Goal: Information Seeking & Learning: Learn about a topic

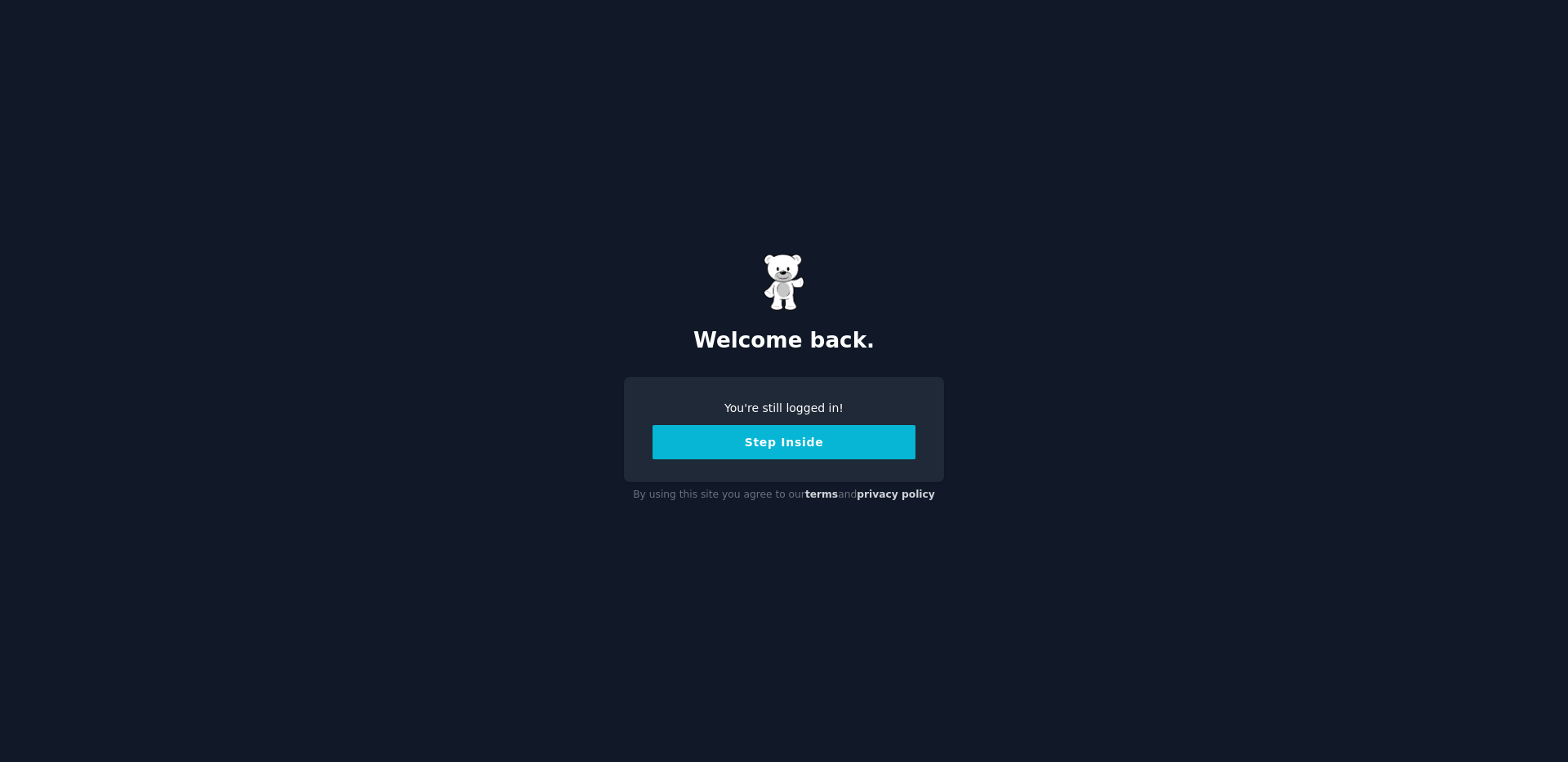
click at [762, 458] on button "Step Inside" at bounding box center [784, 443] width 263 height 35
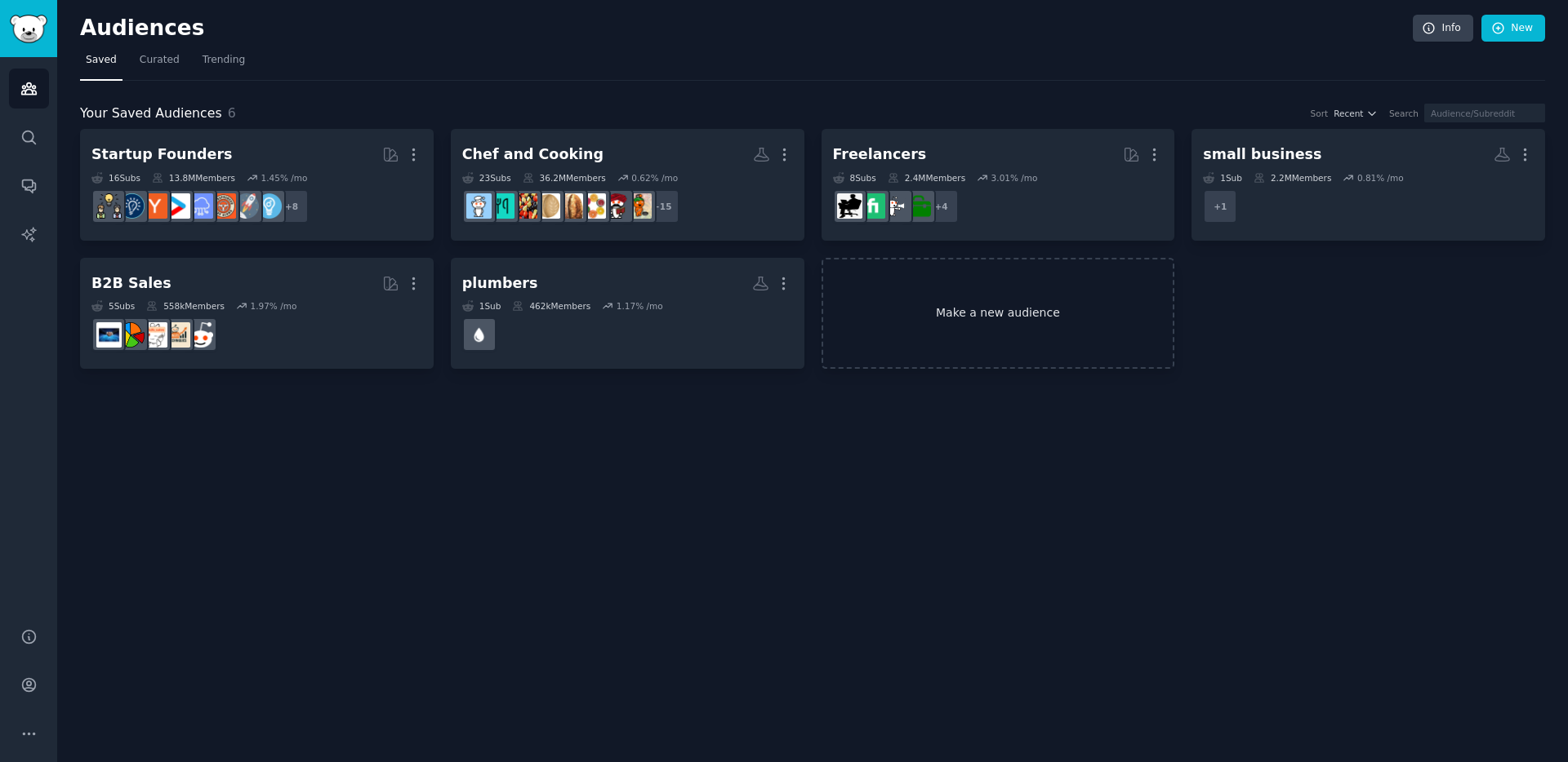
click at [928, 299] on link "Make a new audience" at bounding box center [997, 313] width 354 height 112
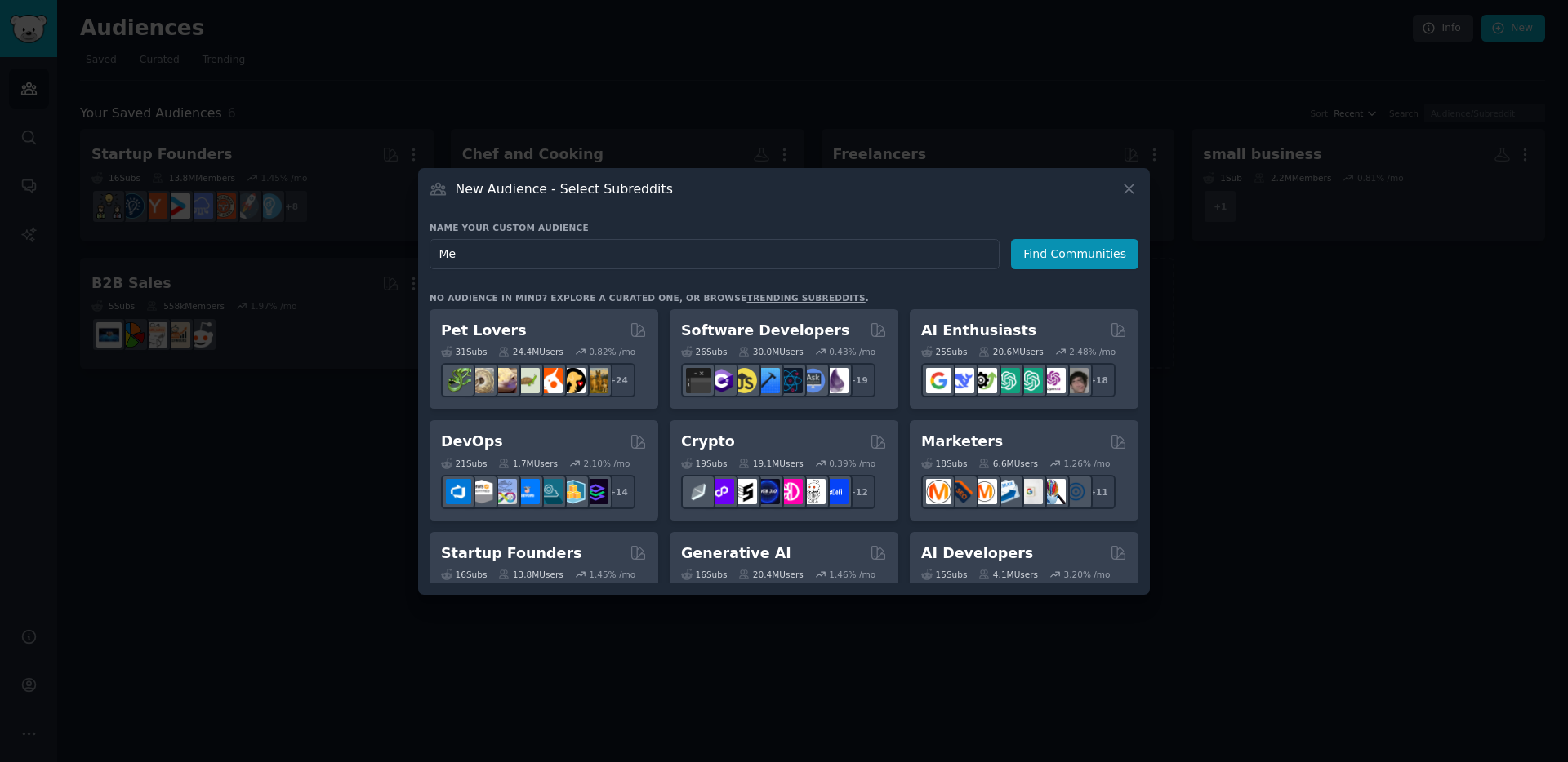
type input "M"
type input "Injectable"
click button "Find Communities" at bounding box center [1074, 254] width 128 height 31
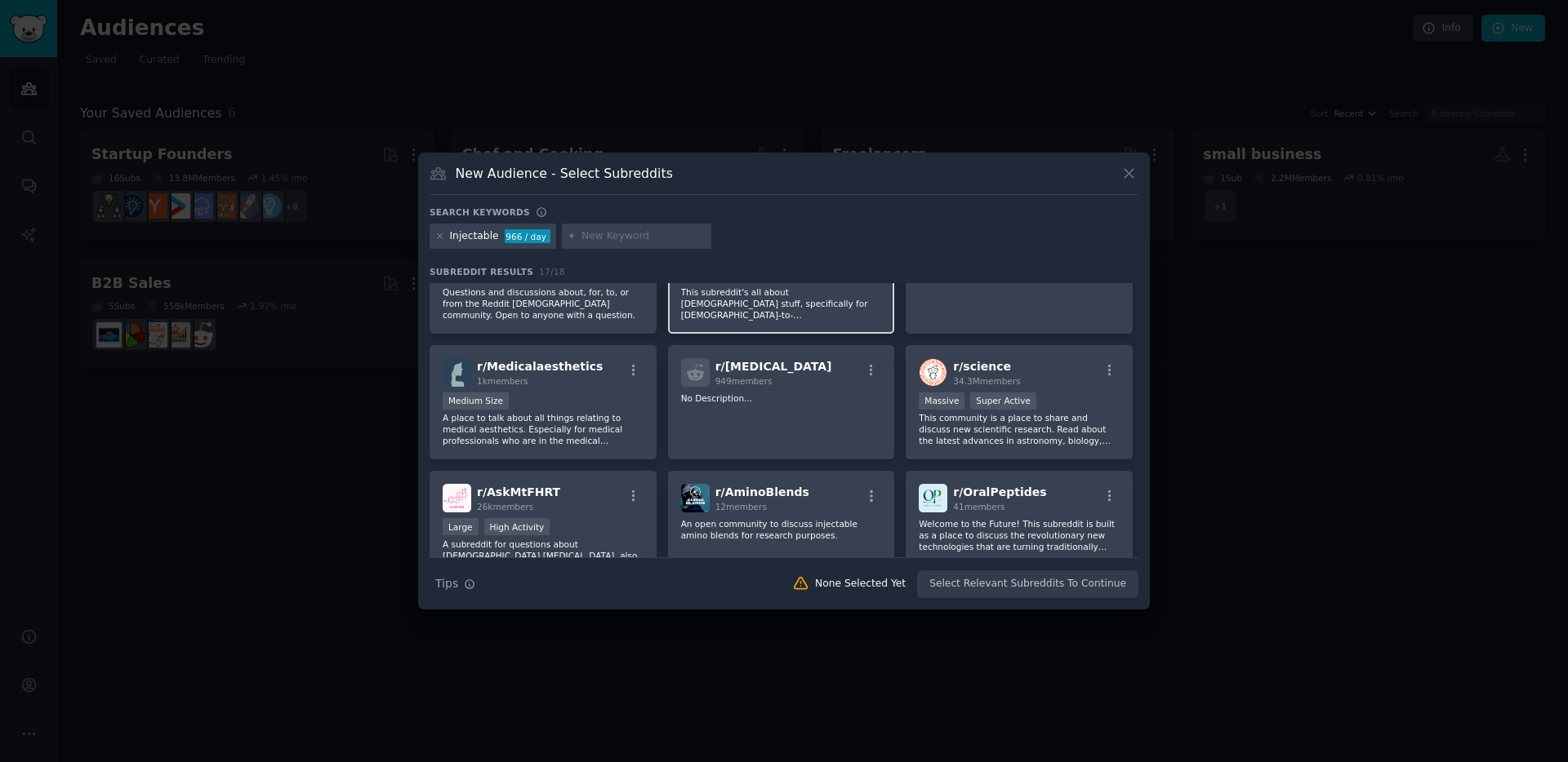
scroll to position [98, 0]
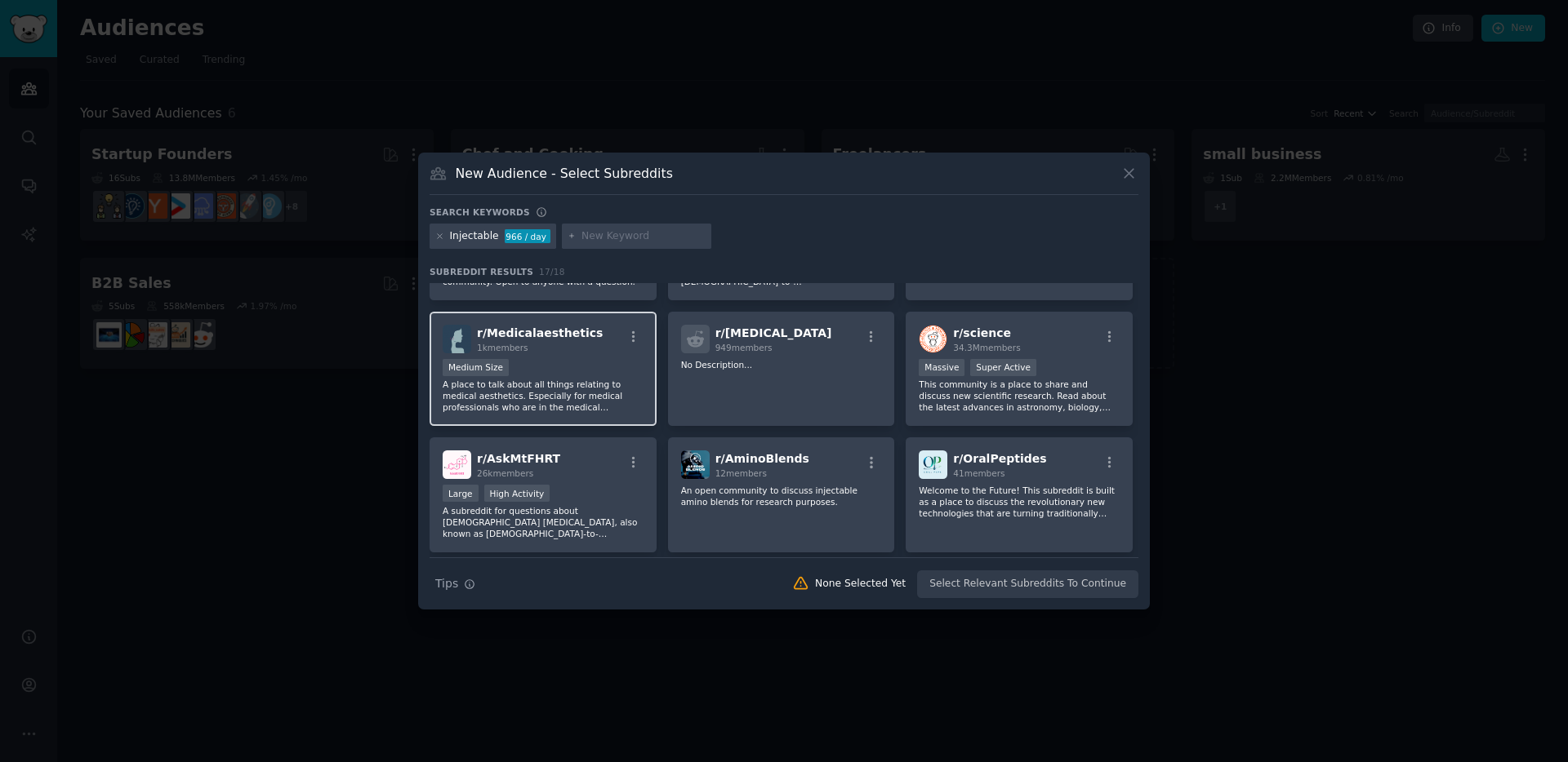
click at [557, 363] on div "Medium Size" at bounding box center [542, 369] width 200 height 20
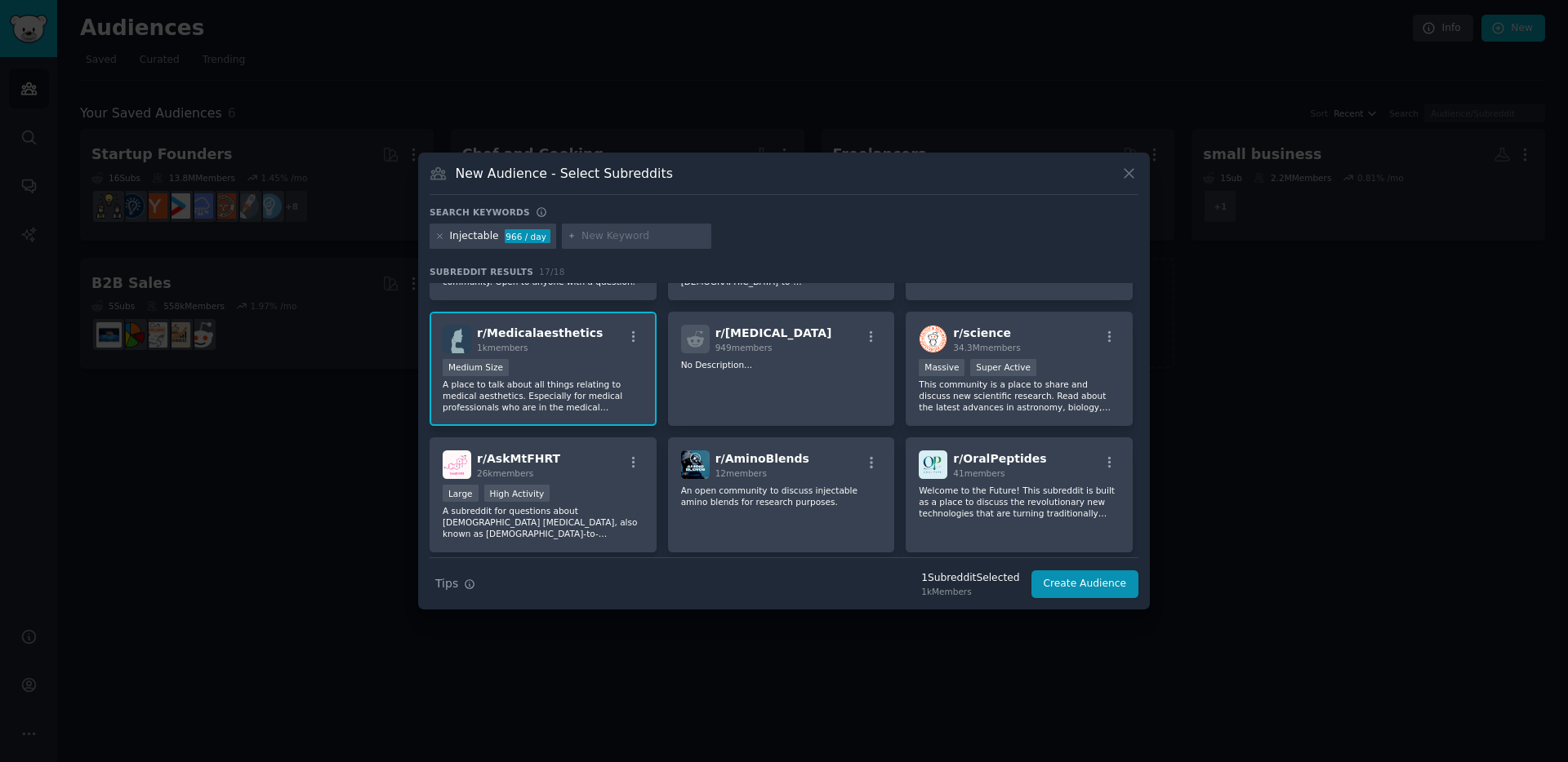
click at [605, 236] on input "text" at bounding box center [643, 236] width 124 height 14
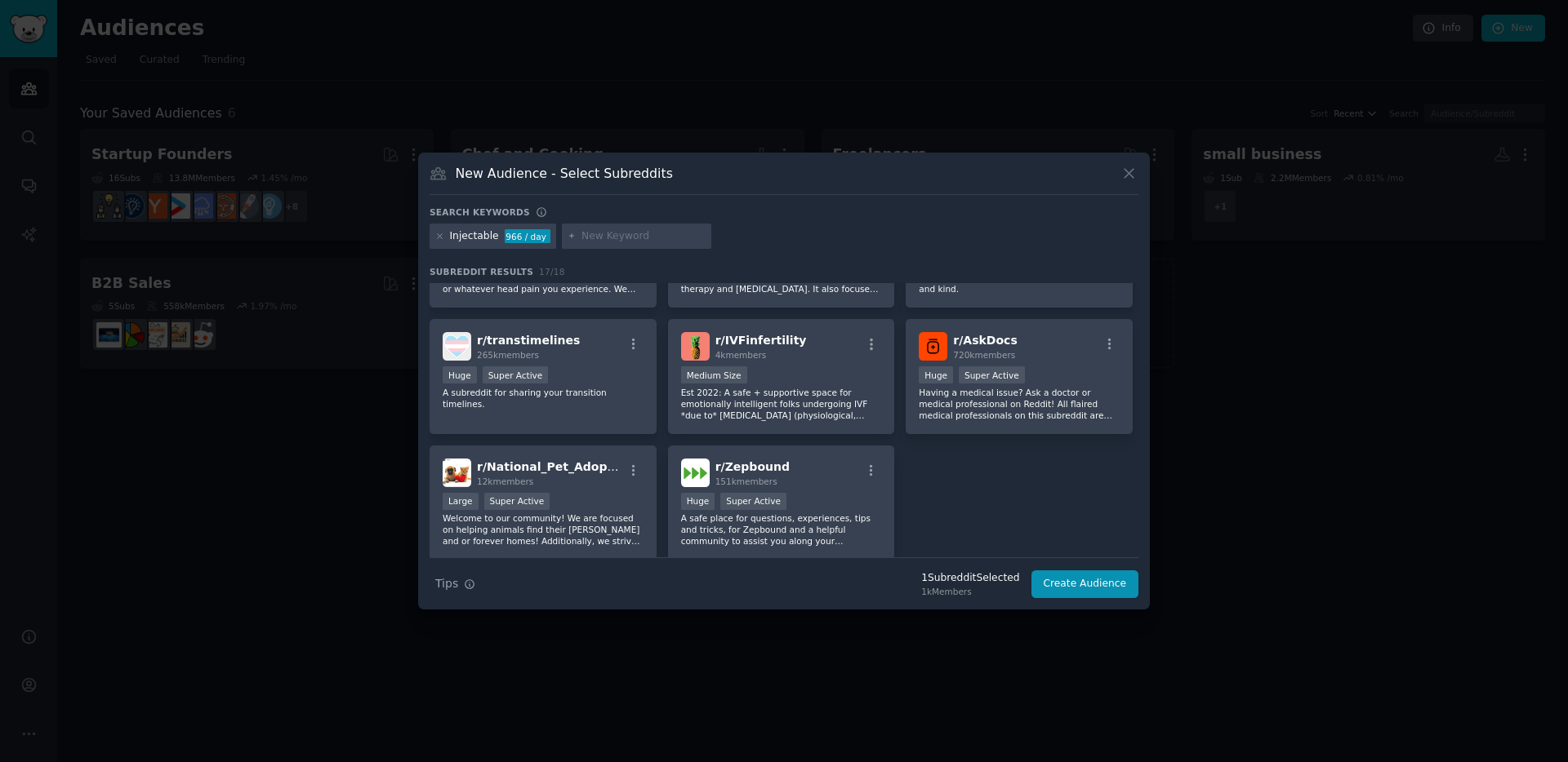
scroll to position [471, 0]
type input "medspa"
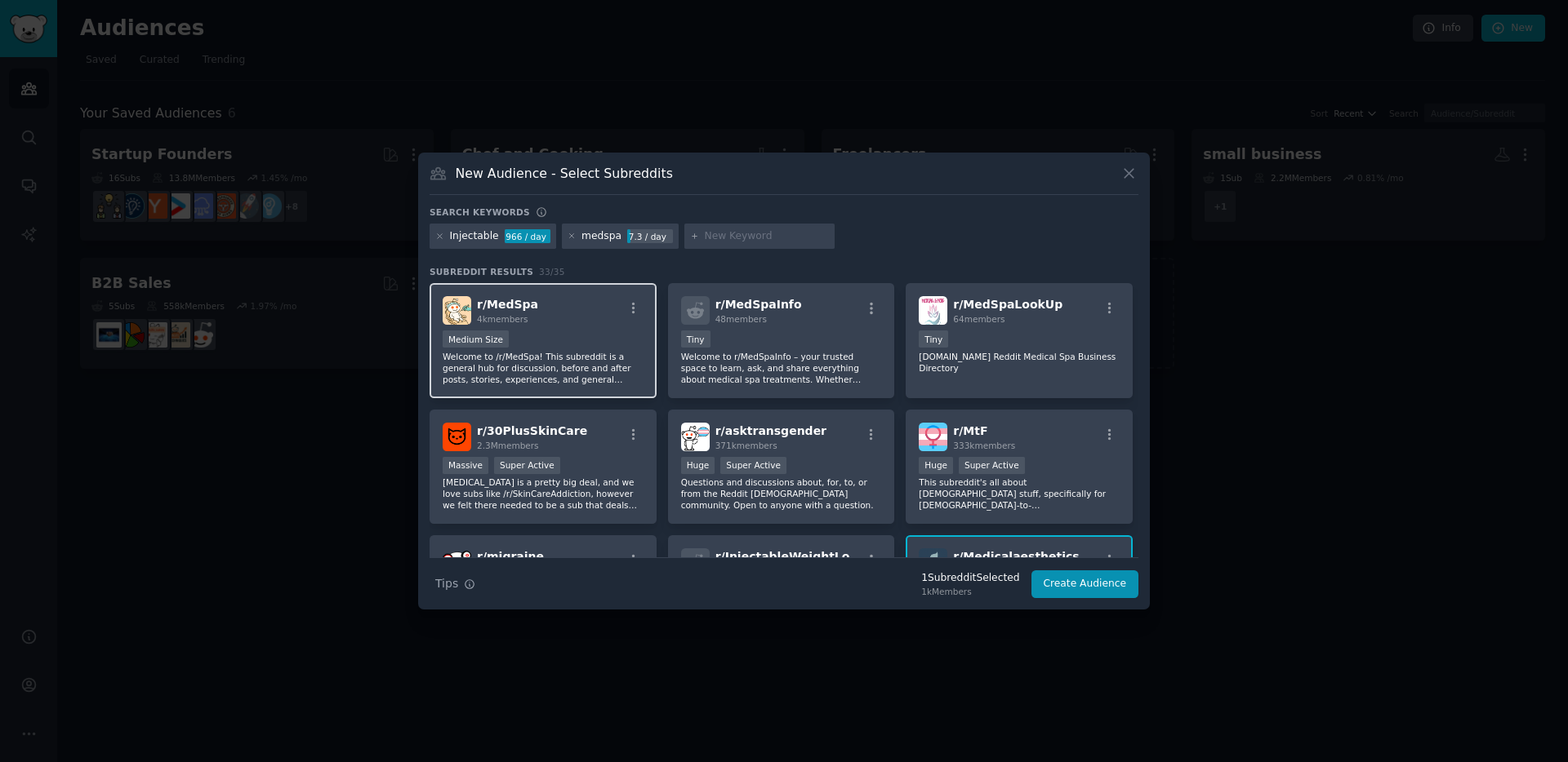
click at [621, 381] on p "Welcome to /r/MedSpa! This subreddit is a general hub for discussion, before an…" at bounding box center [542, 368] width 200 height 35
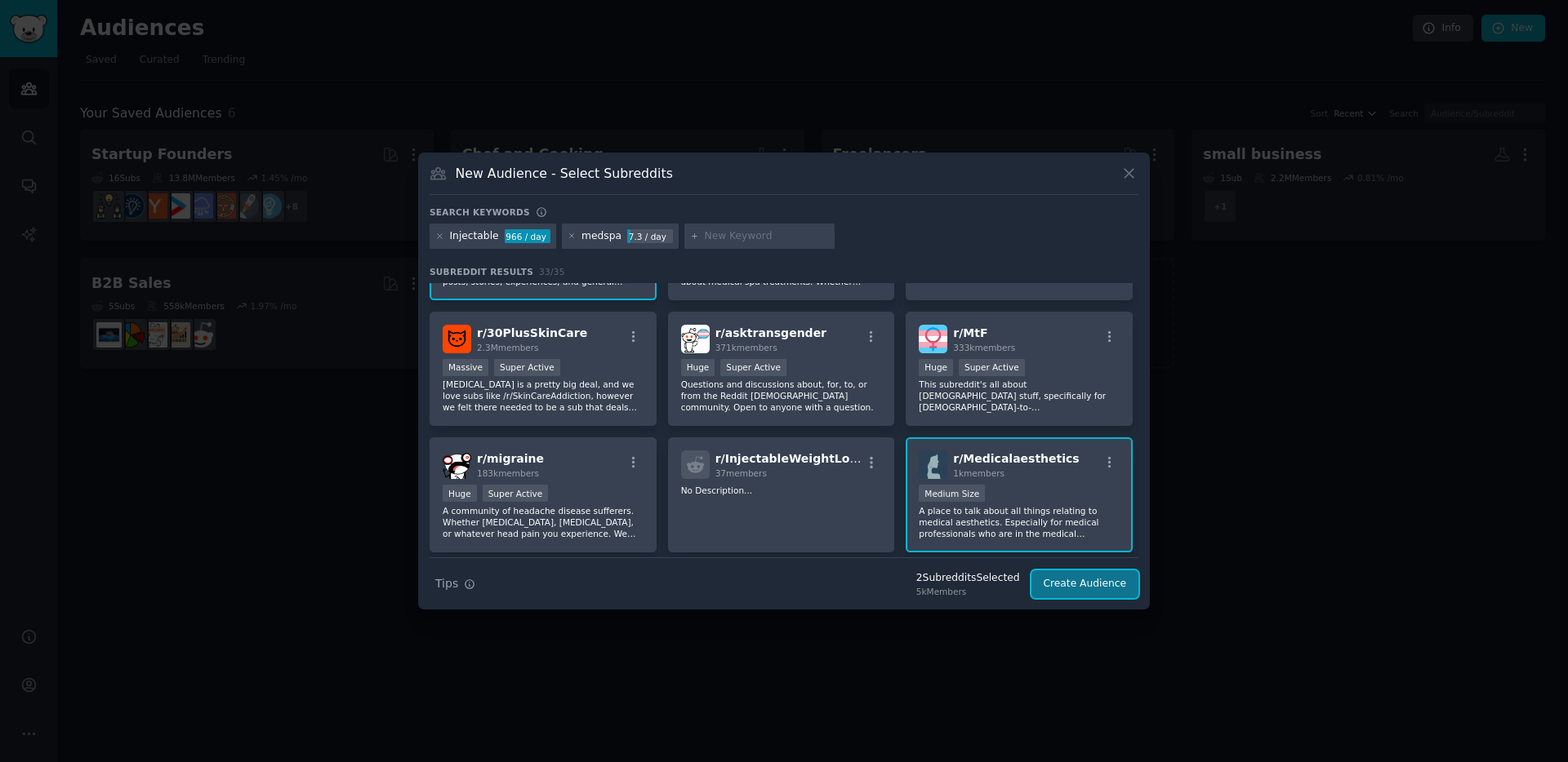
click at [1107, 586] on button "Create Audience" at bounding box center [1085, 584] width 107 height 28
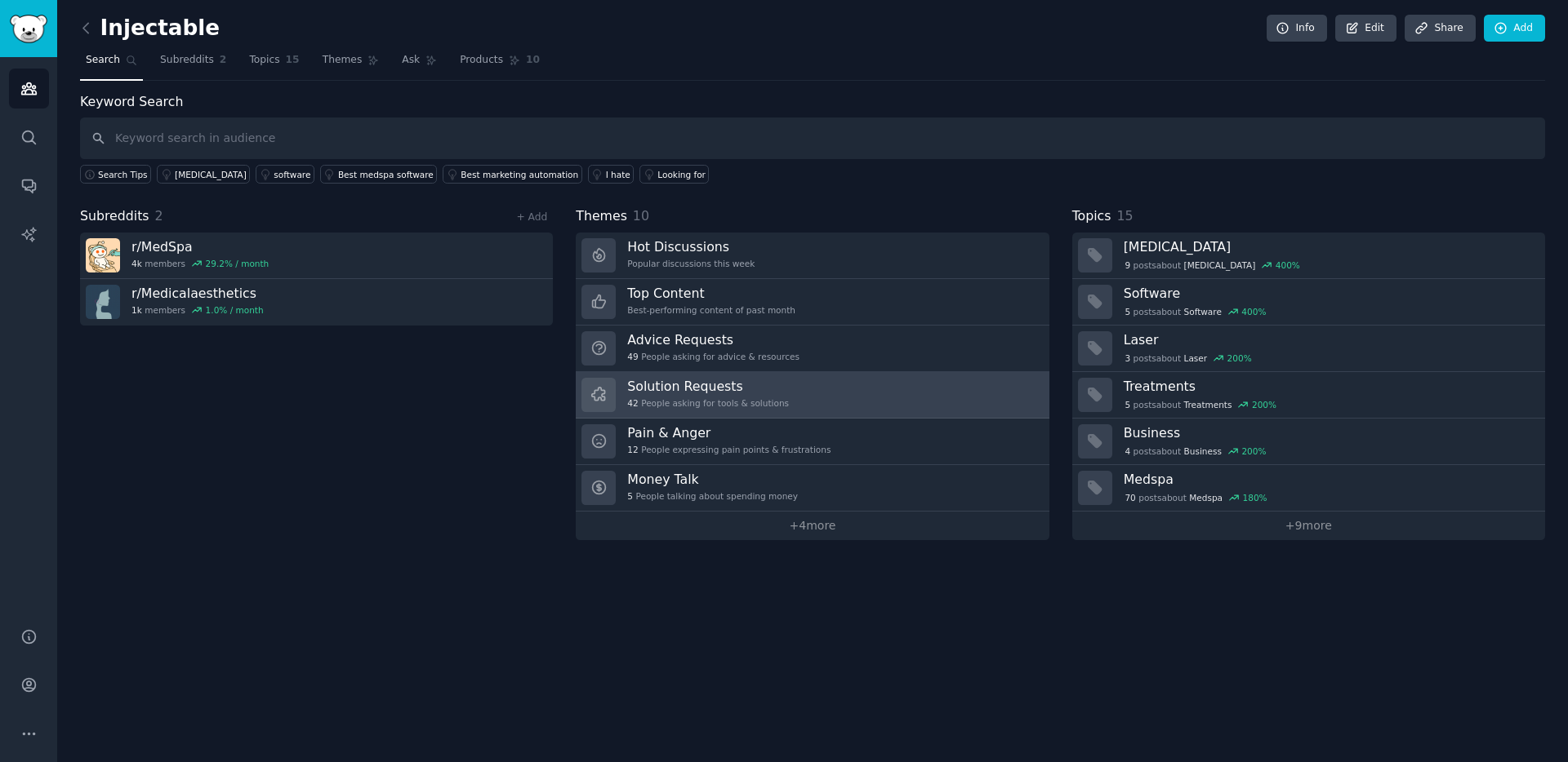
click at [815, 380] on link "Solution Requests 42 People asking for tools & solutions" at bounding box center [811, 395] width 473 height 47
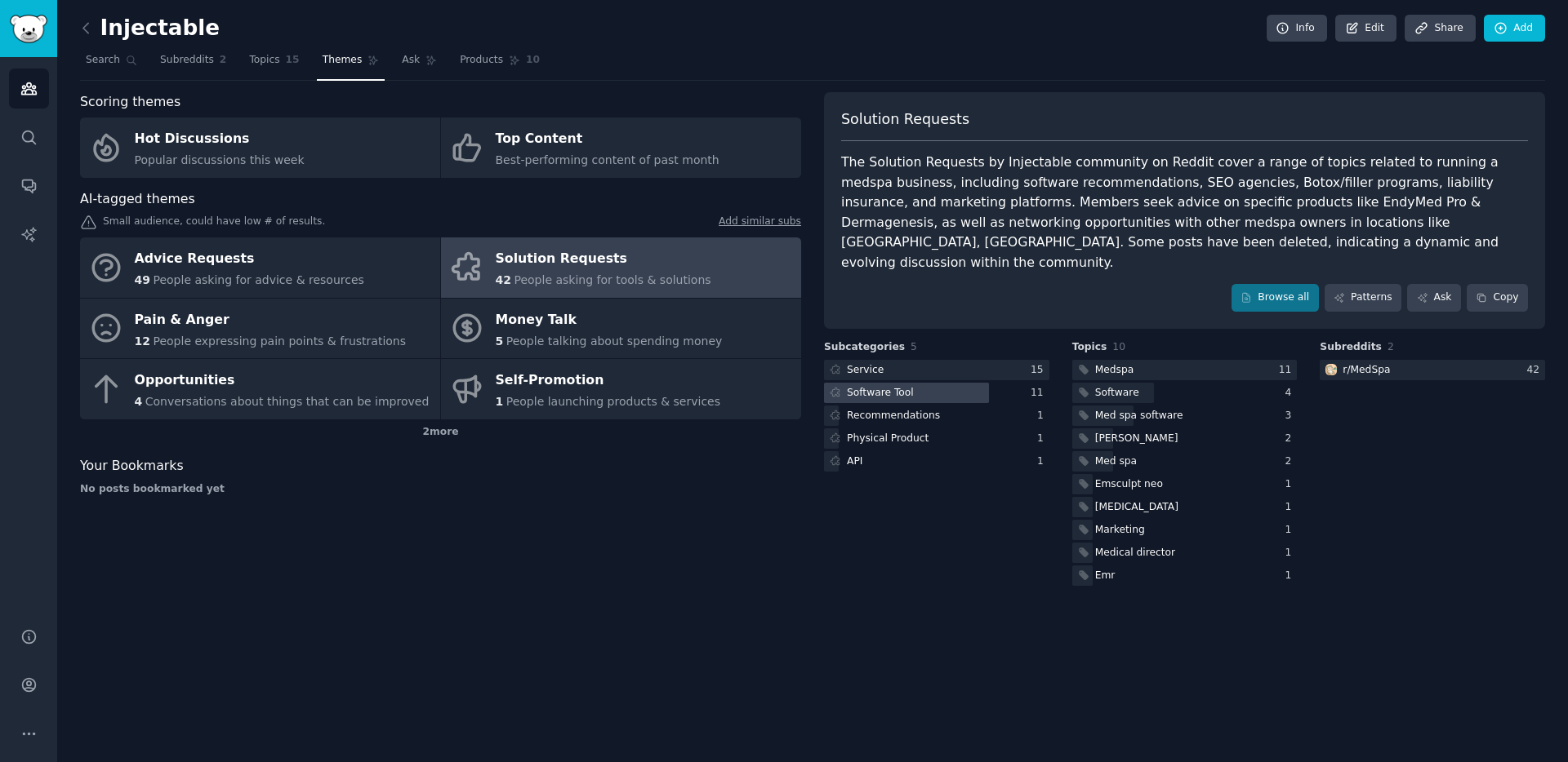
click at [923, 382] on div at bounding box center [906, 392] width 165 height 20
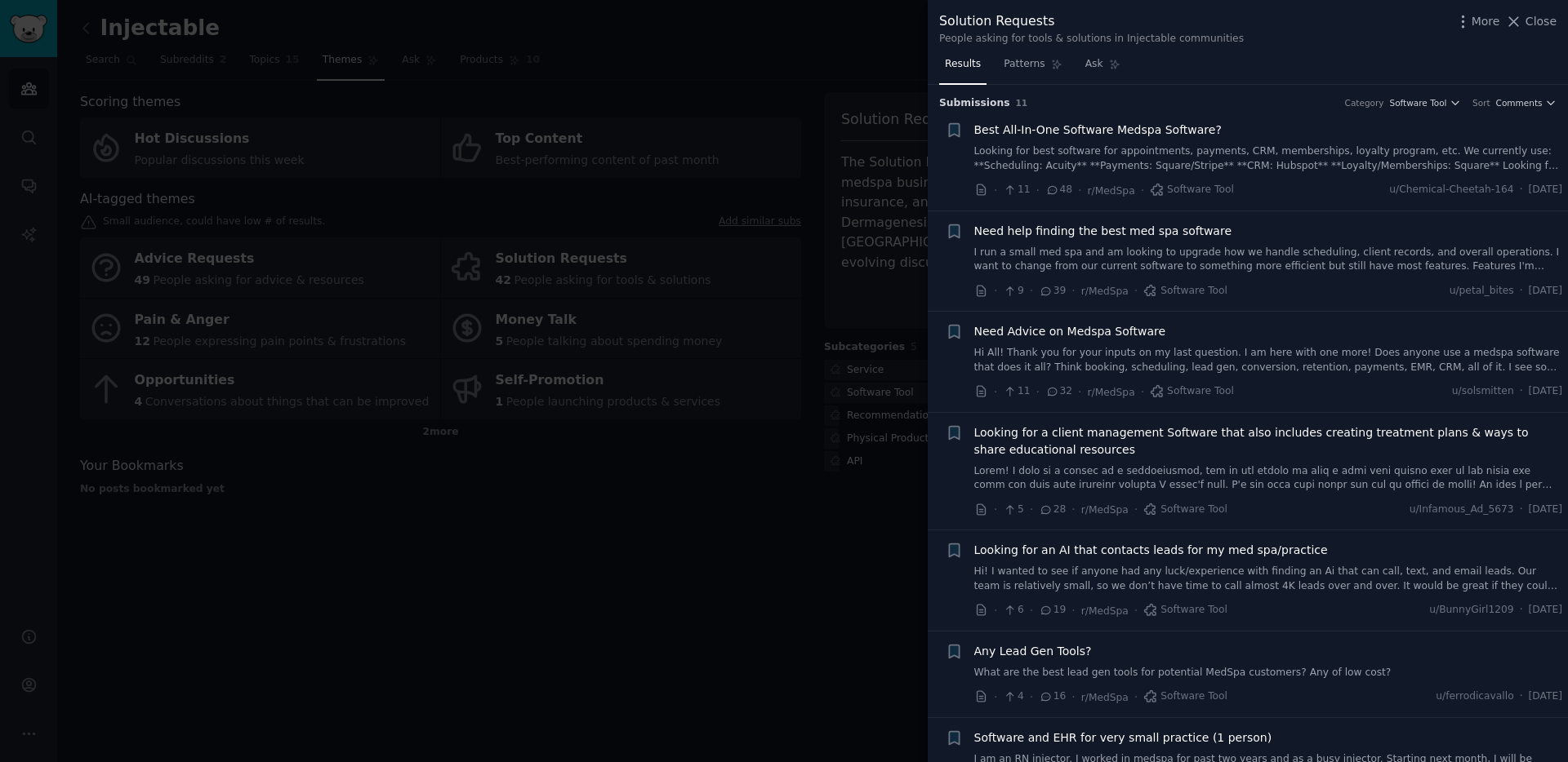
click at [1018, 351] on link "Hi All! Thank you for your inputs on my last question. I am here with one more!…" at bounding box center [1269, 360] width 589 height 29
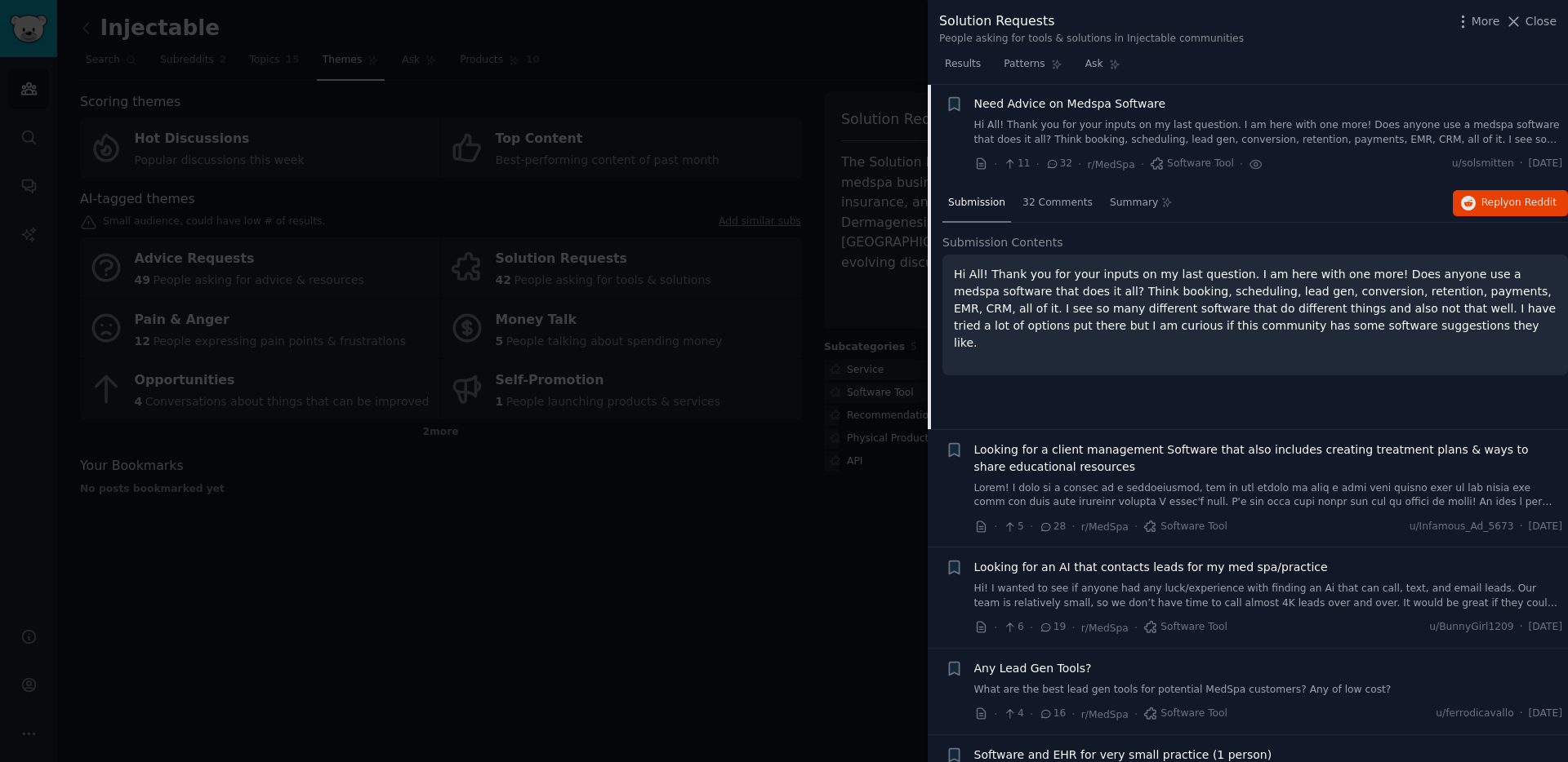
scroll to position [32, 0]
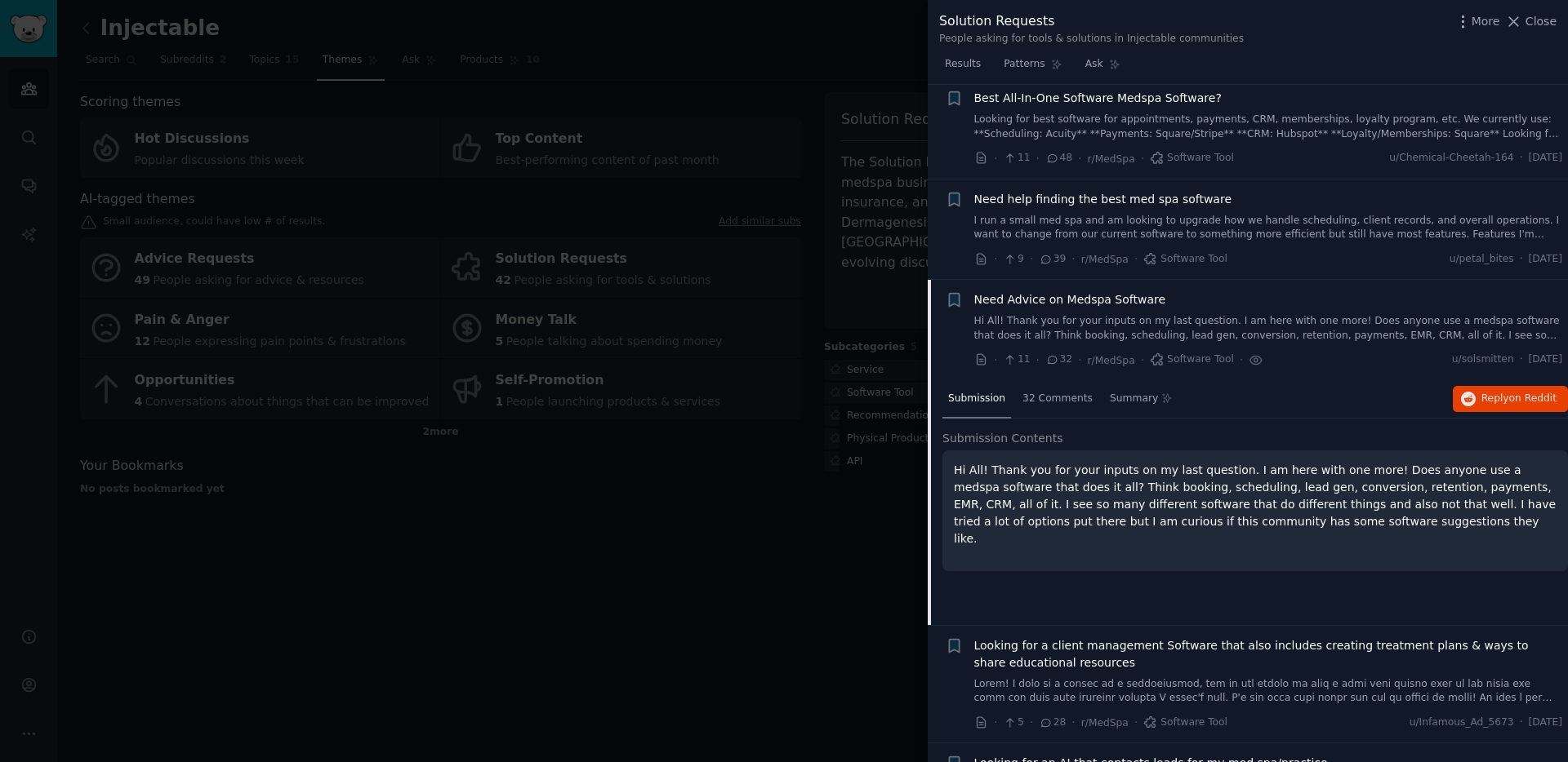
click at [1063, 226] on link "I run a small med spa and am looking to upgrade how we handle scheduling, clien…" at bounding box center [1269, 228] width 589 height 29
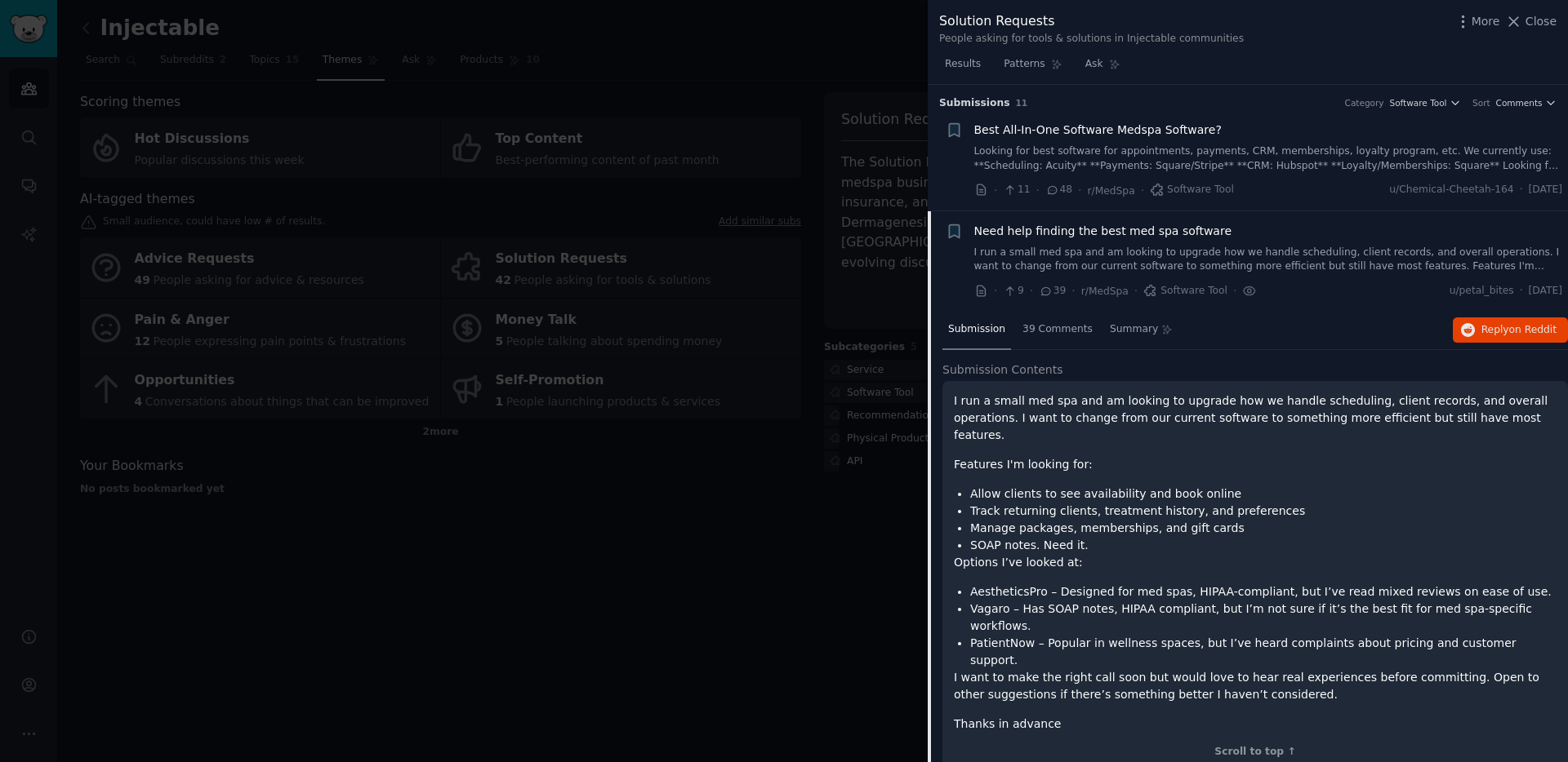
click at [1074, 154] on link "Looking for best software for appointments, payments, CRM, memberships, loyalty…" at bounding box center [1269, 159] width 589 height 29
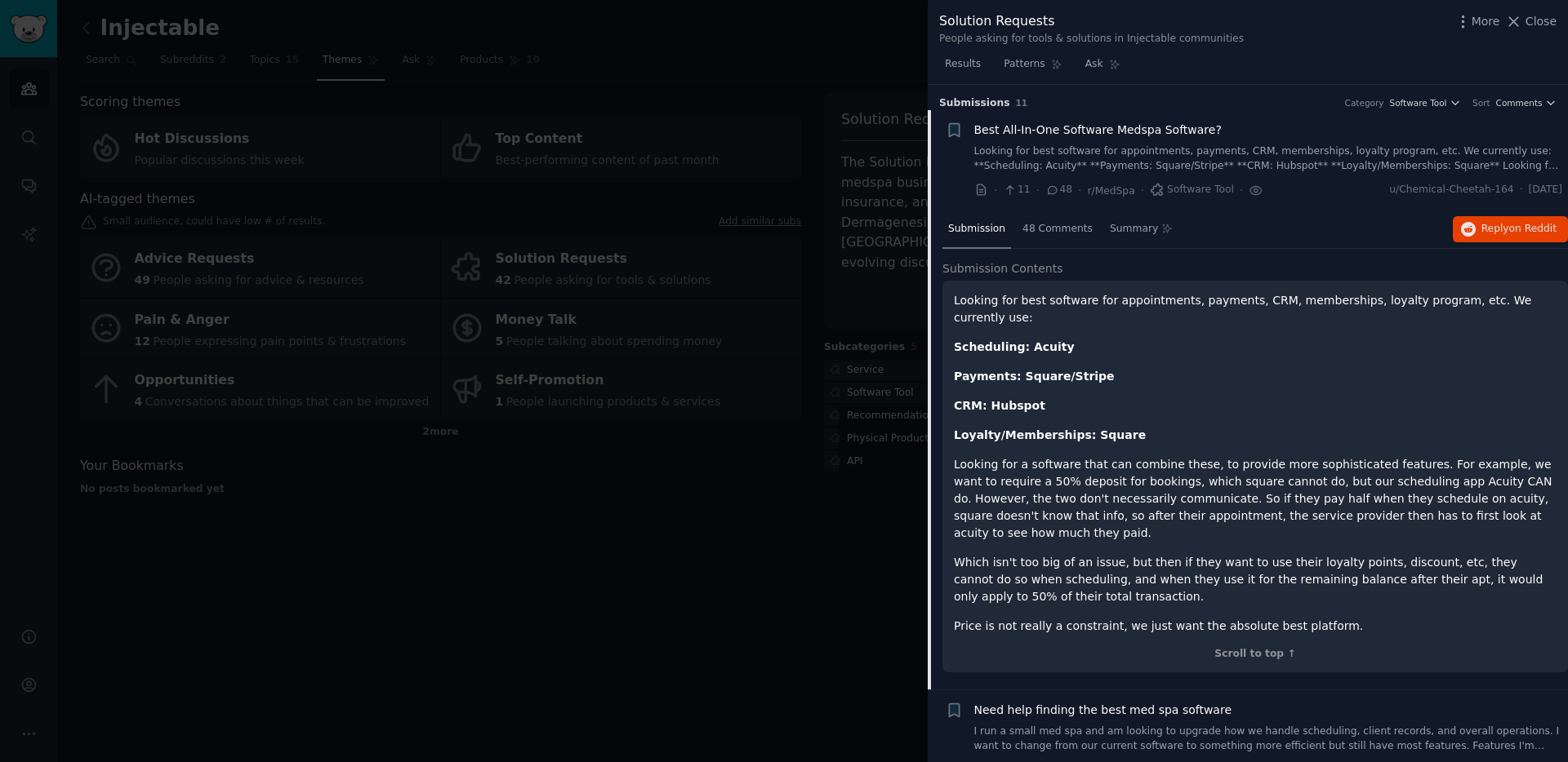
scroll to position [26, 0]
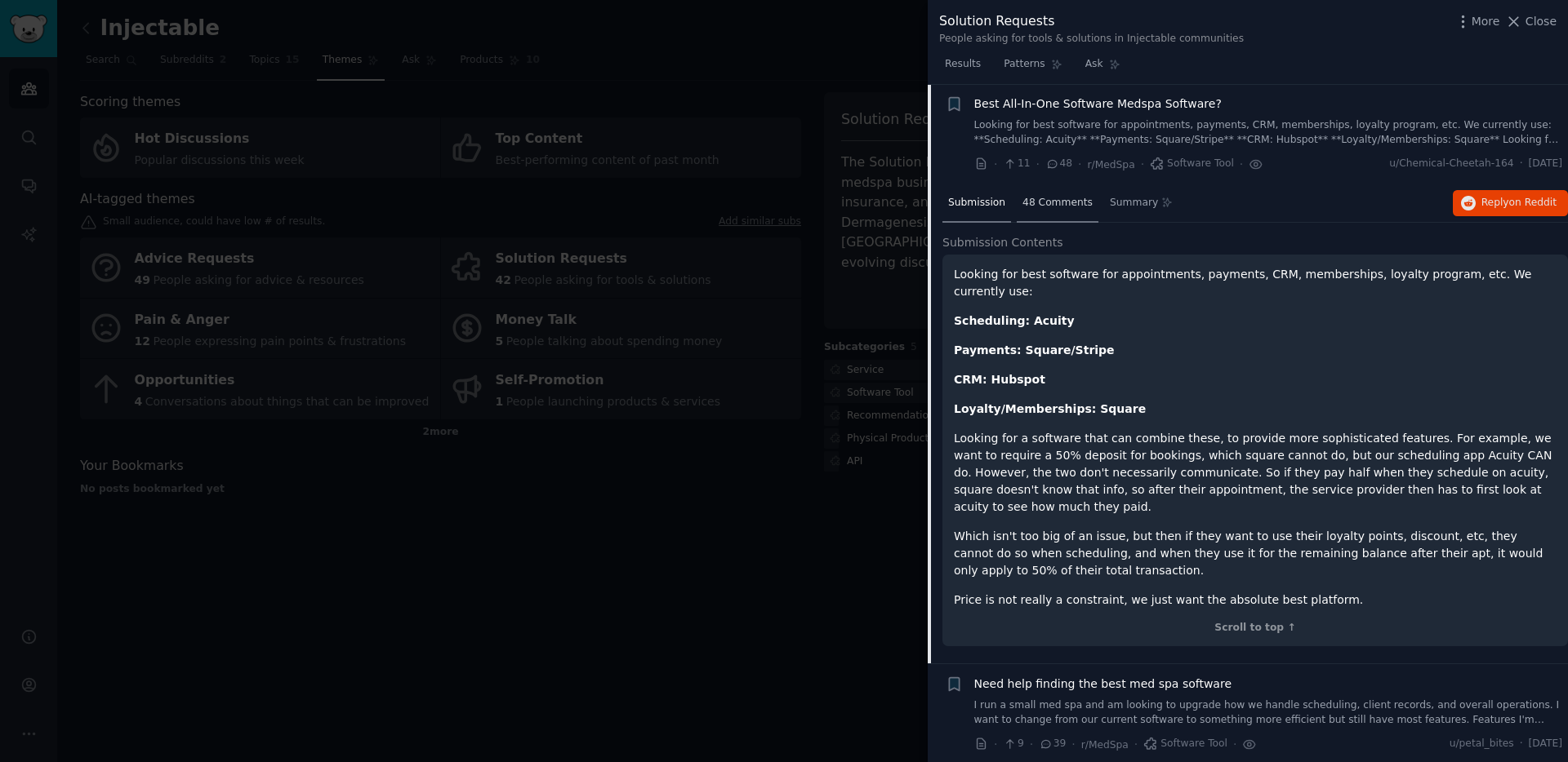
click at [1068, 206] on span "48 Comments" at bounding box center [1057, 202] width 70 height 14
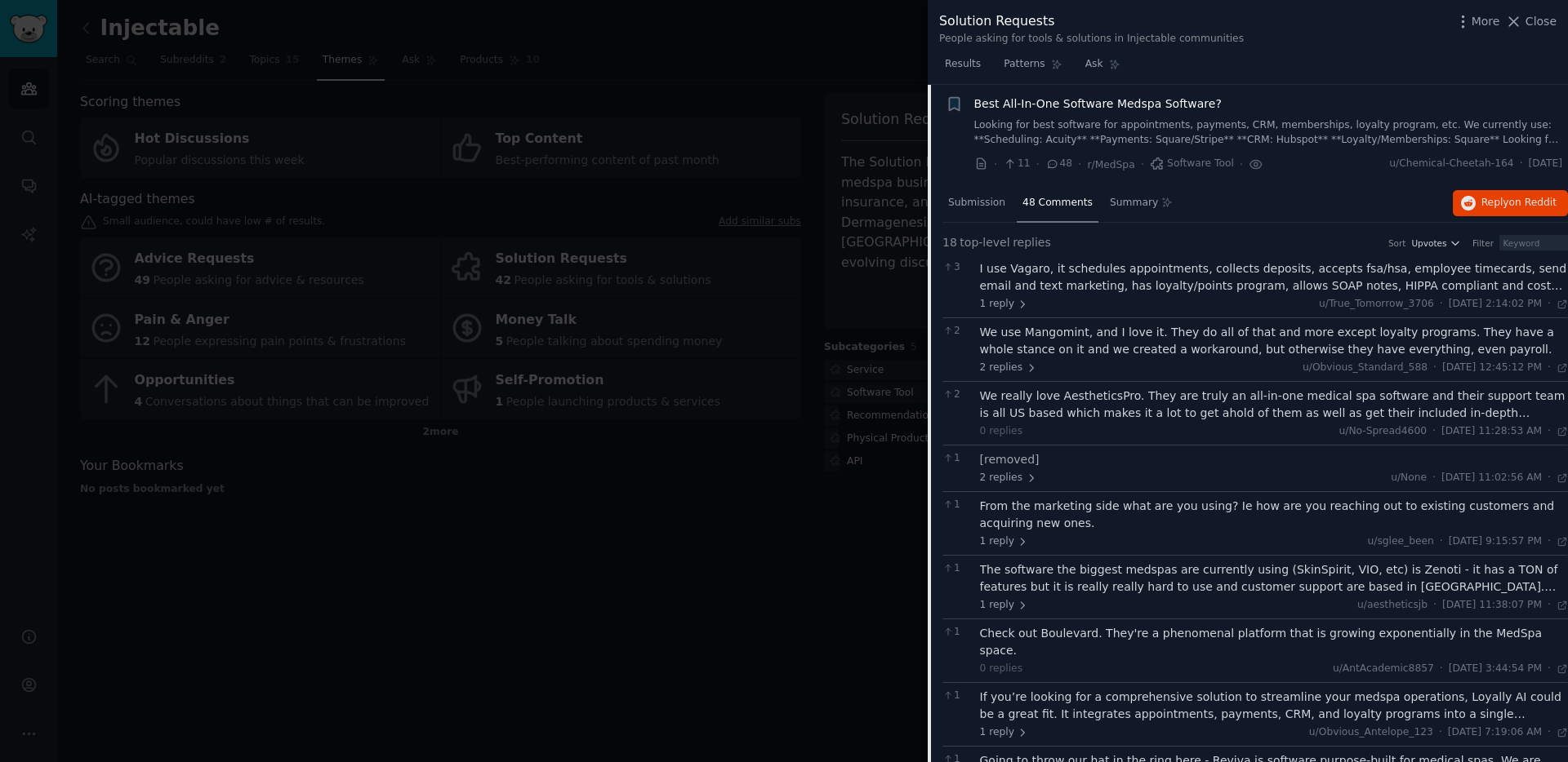
click at [843, 481] on div at bounding box center [784, 381] width 1568 height 762
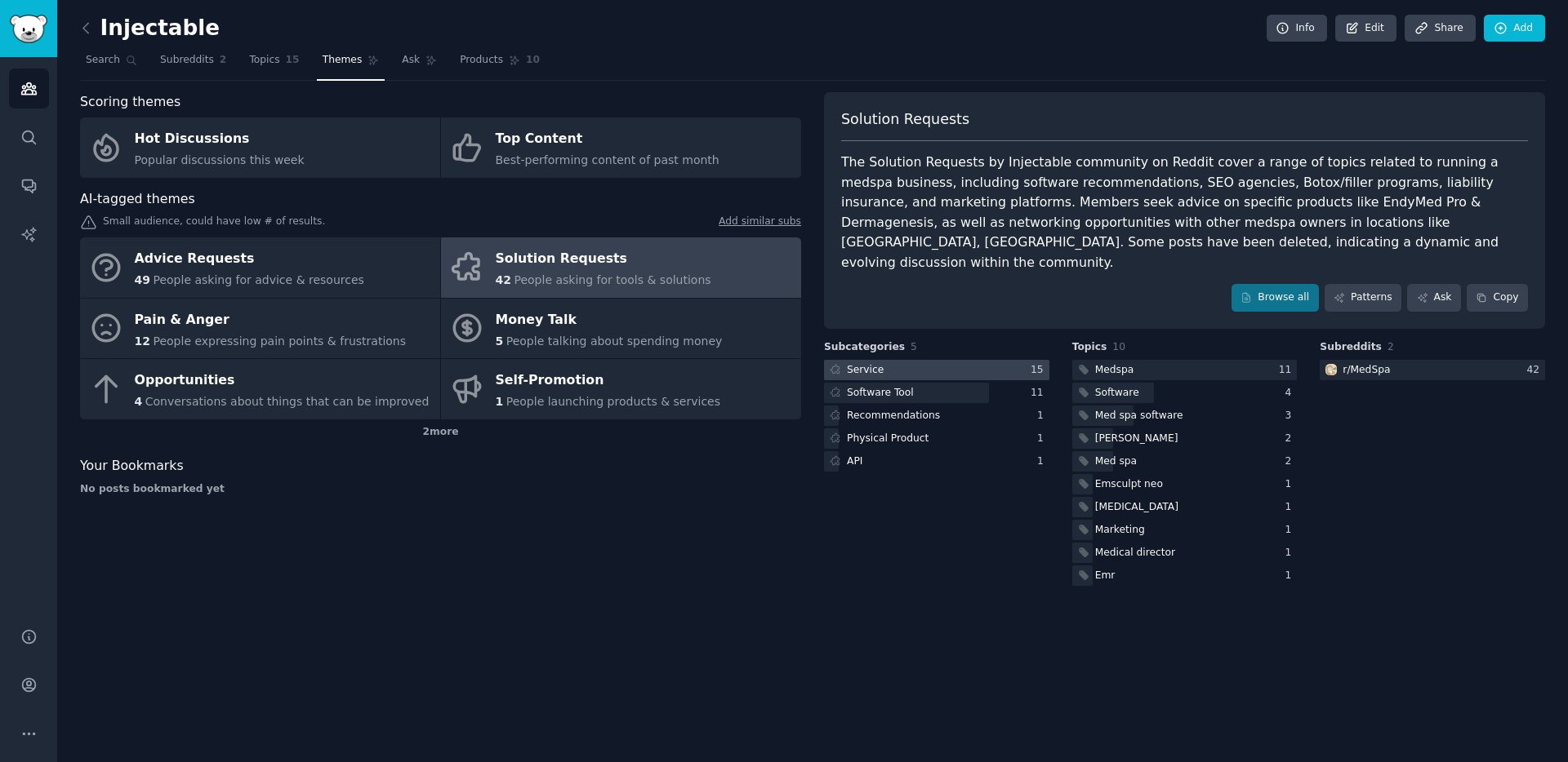
click at [884, 359] on div at bounding box center [936, 369] width 225 height 20
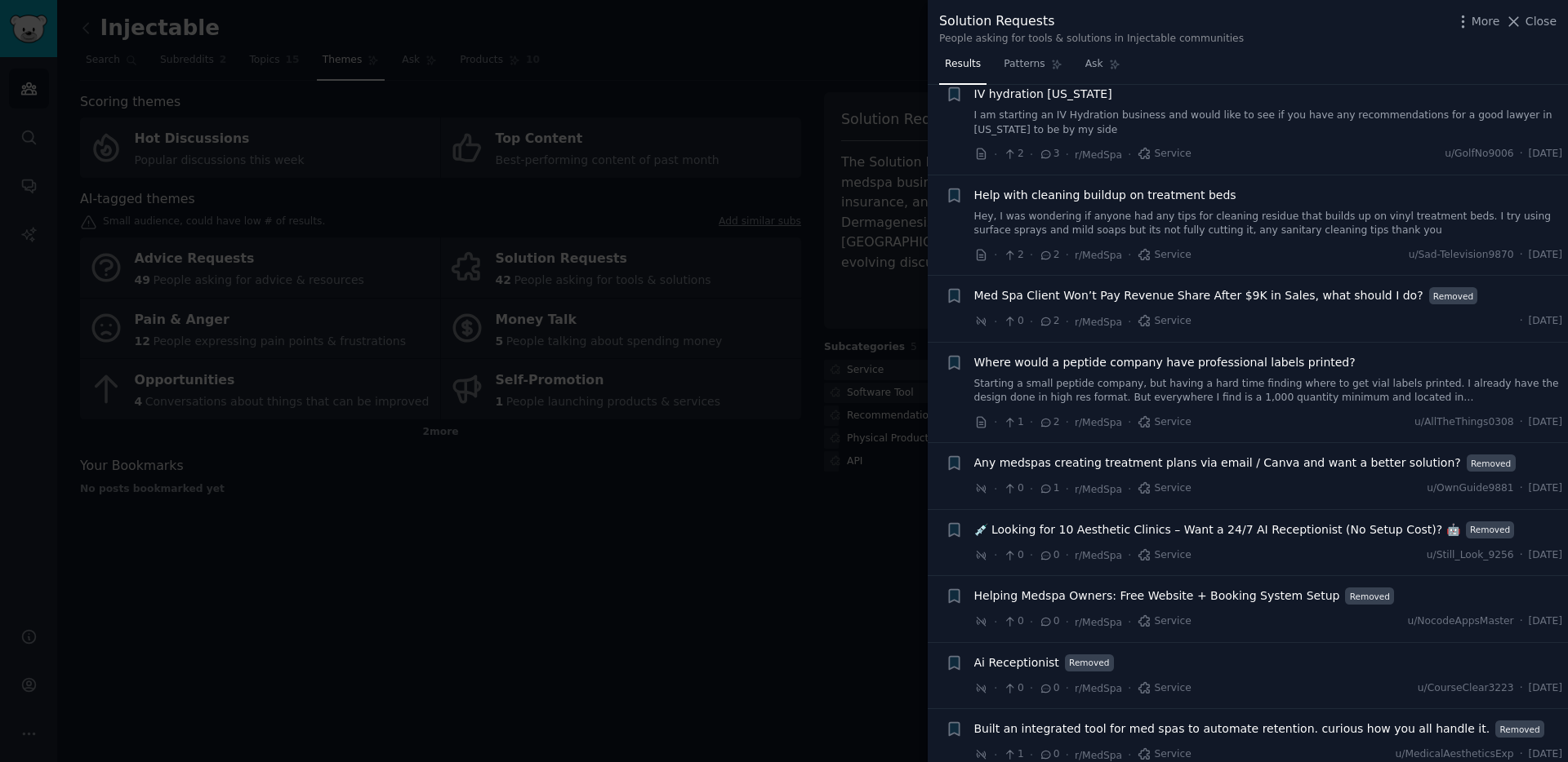
scroll to position [613, 0]
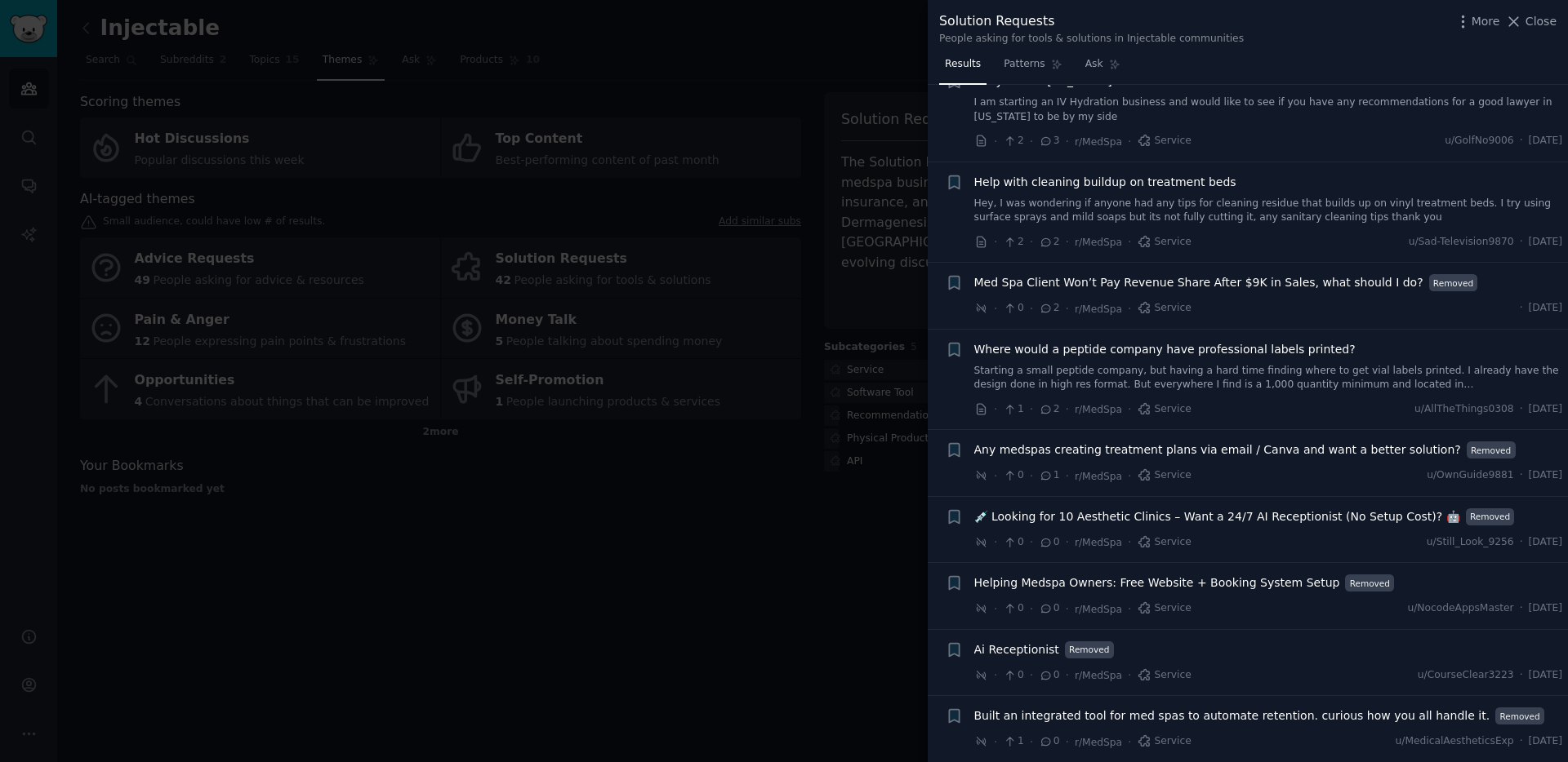
click at [734, 575] on div at bounding box center [784, 381] width 1568 height 762
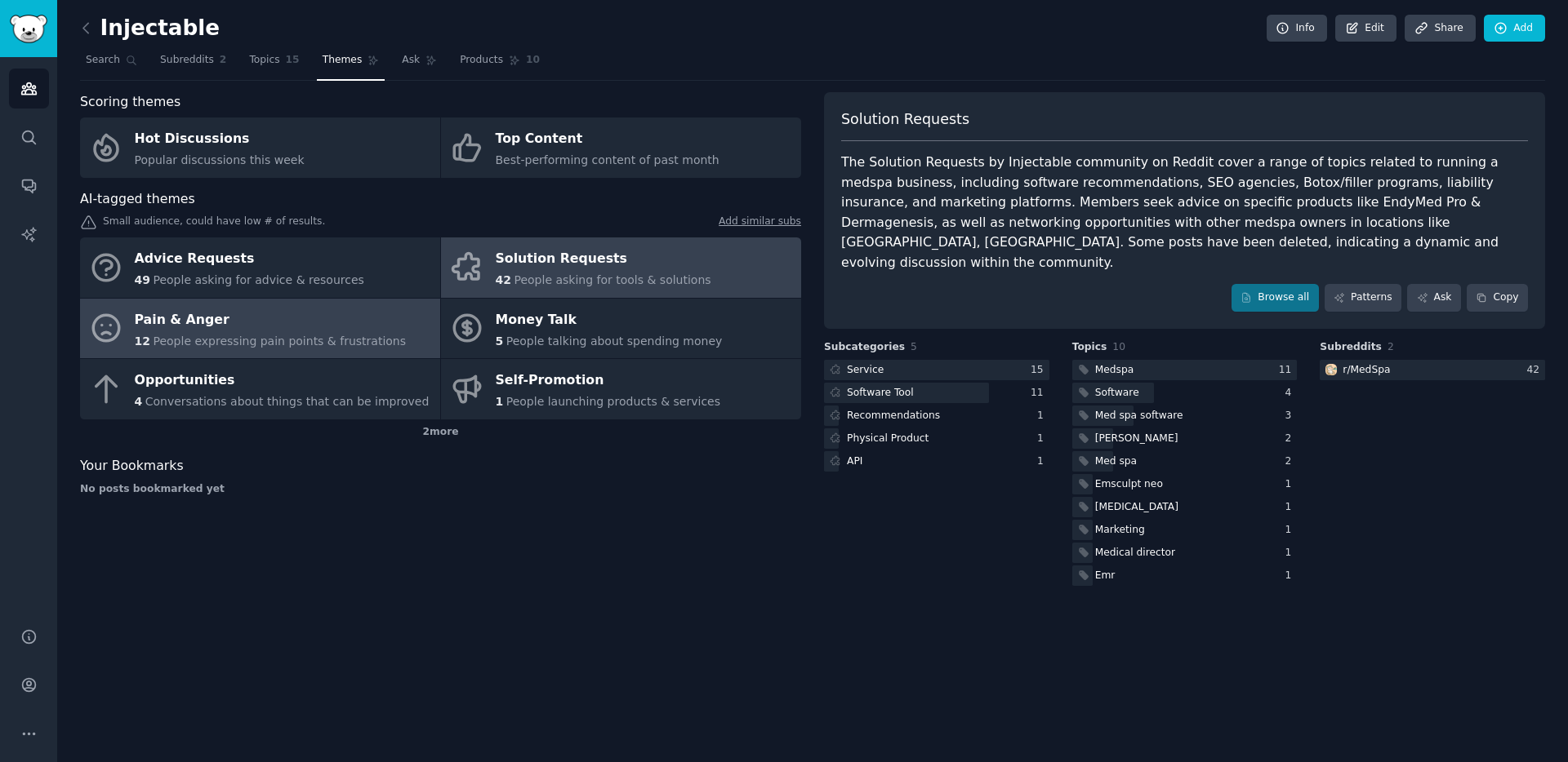
click at [208, 314] on div "Pain & Anger" at bounding box center [270, 319] width 272 height 26
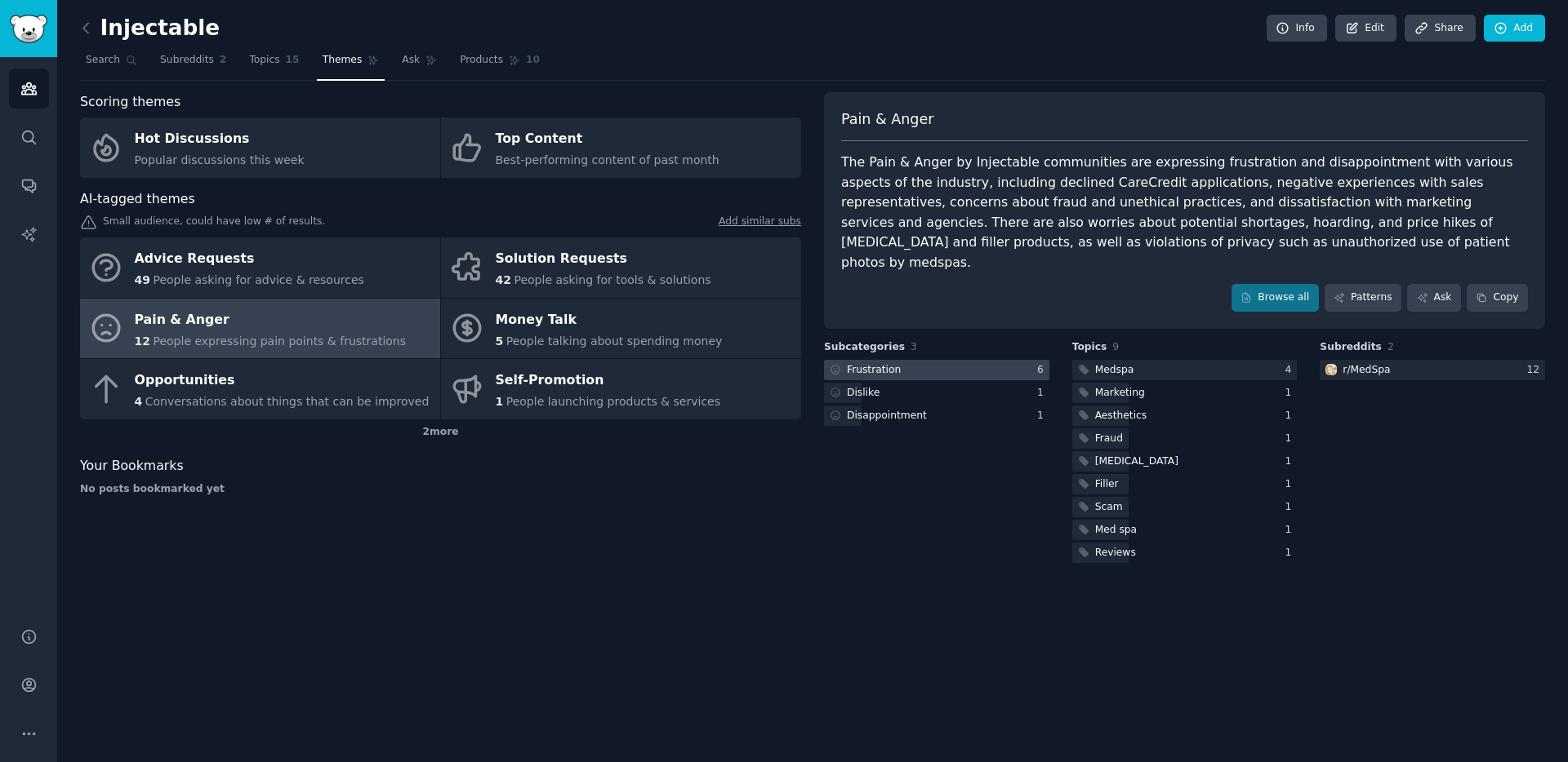
click at [910, 359] on div at bounding box center [936, 369] width 225 height 20
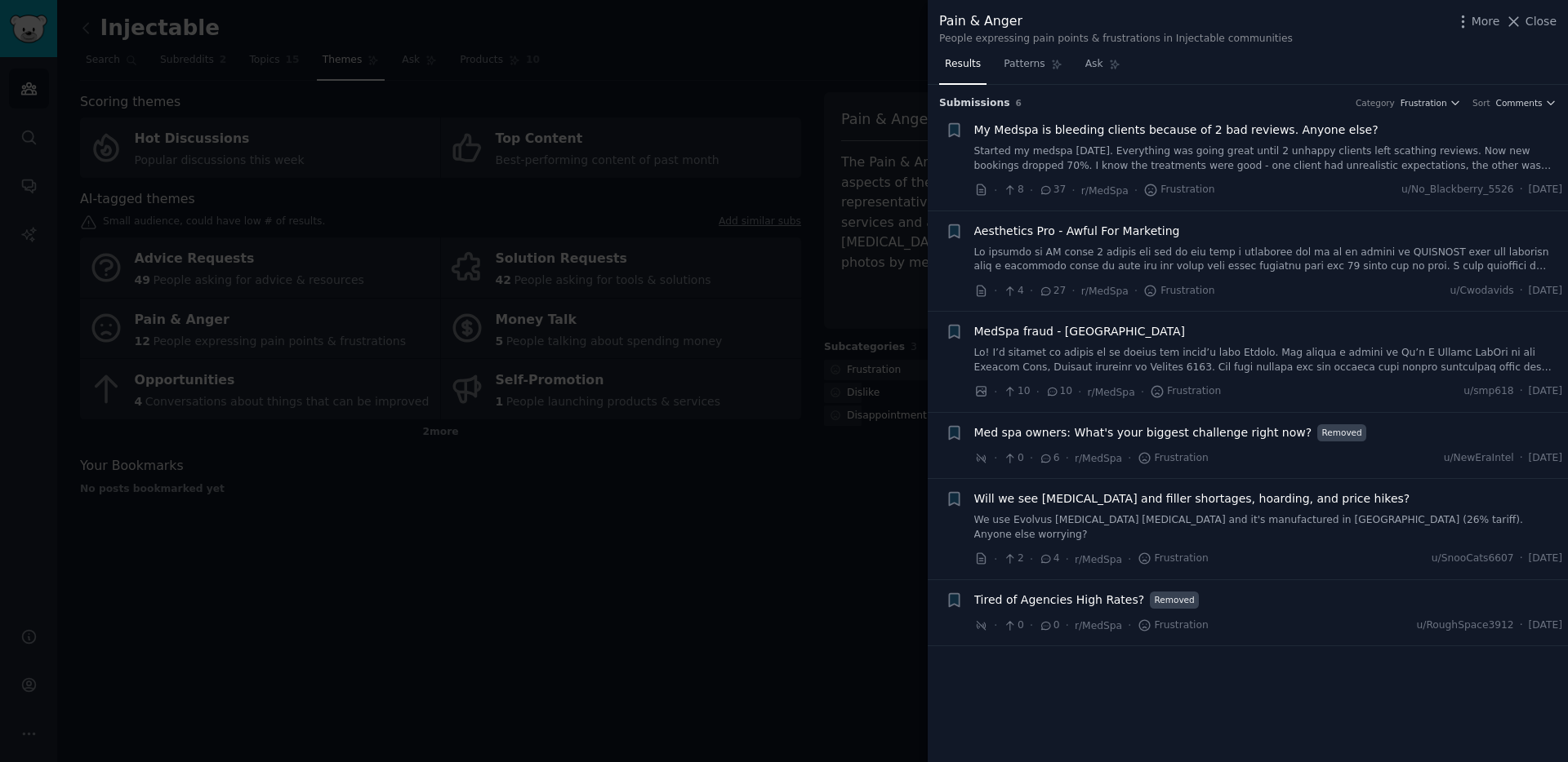
click at [1021, 433] on span "Med spa owners: What's your biggest challenge right now?" at bounding box center [1143, 433] width 338 height 17
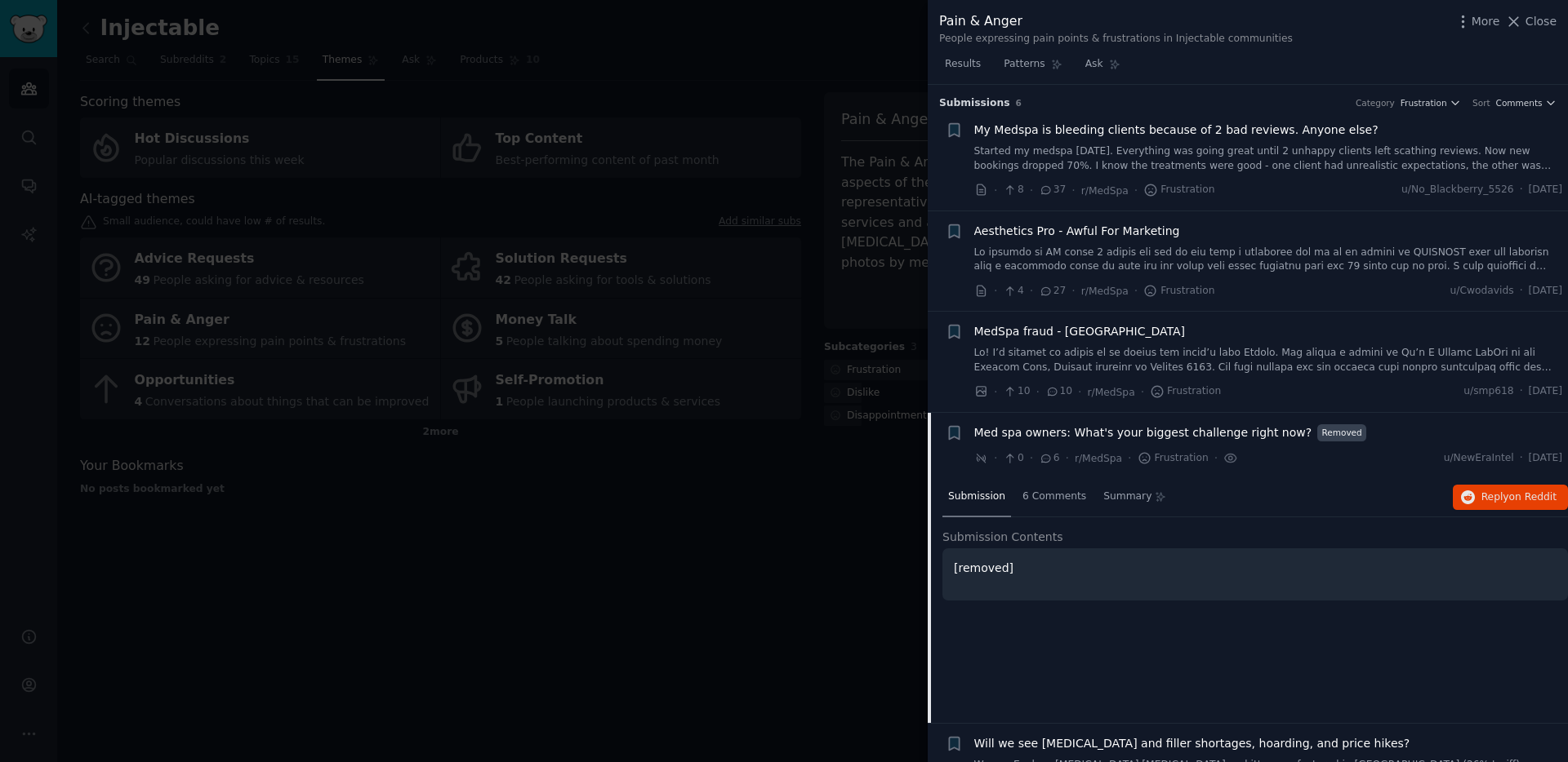
scroll to position [114, 0]
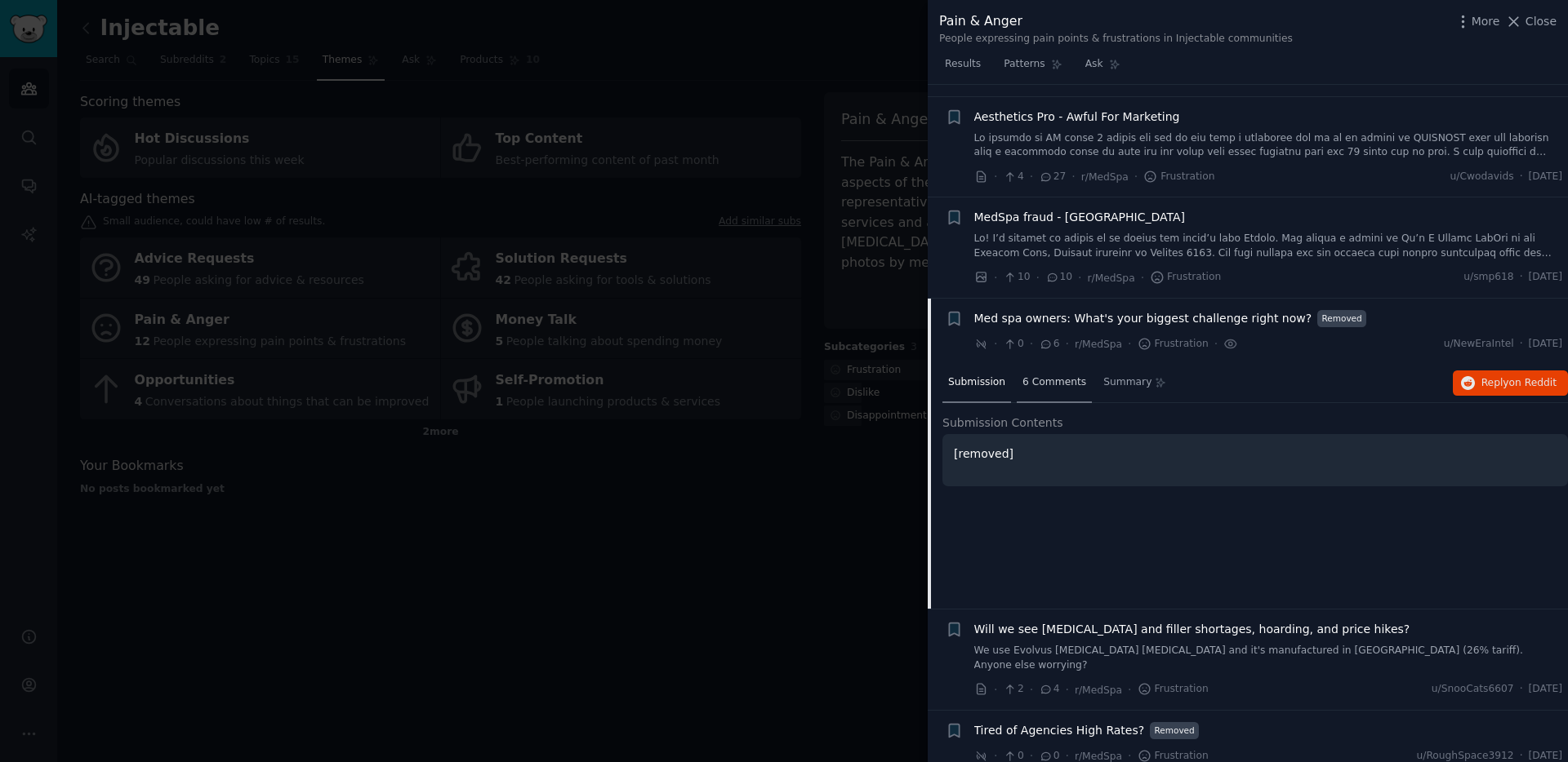
click at [1040, 386] on span "6 Comments" at bounding box center [1054, 382] width 63 height 14
click at [784, 490] on div at bounding box center [784, 381] width 1568 height 762
